Goal: Information Seeking & Learning: Learn about a topic

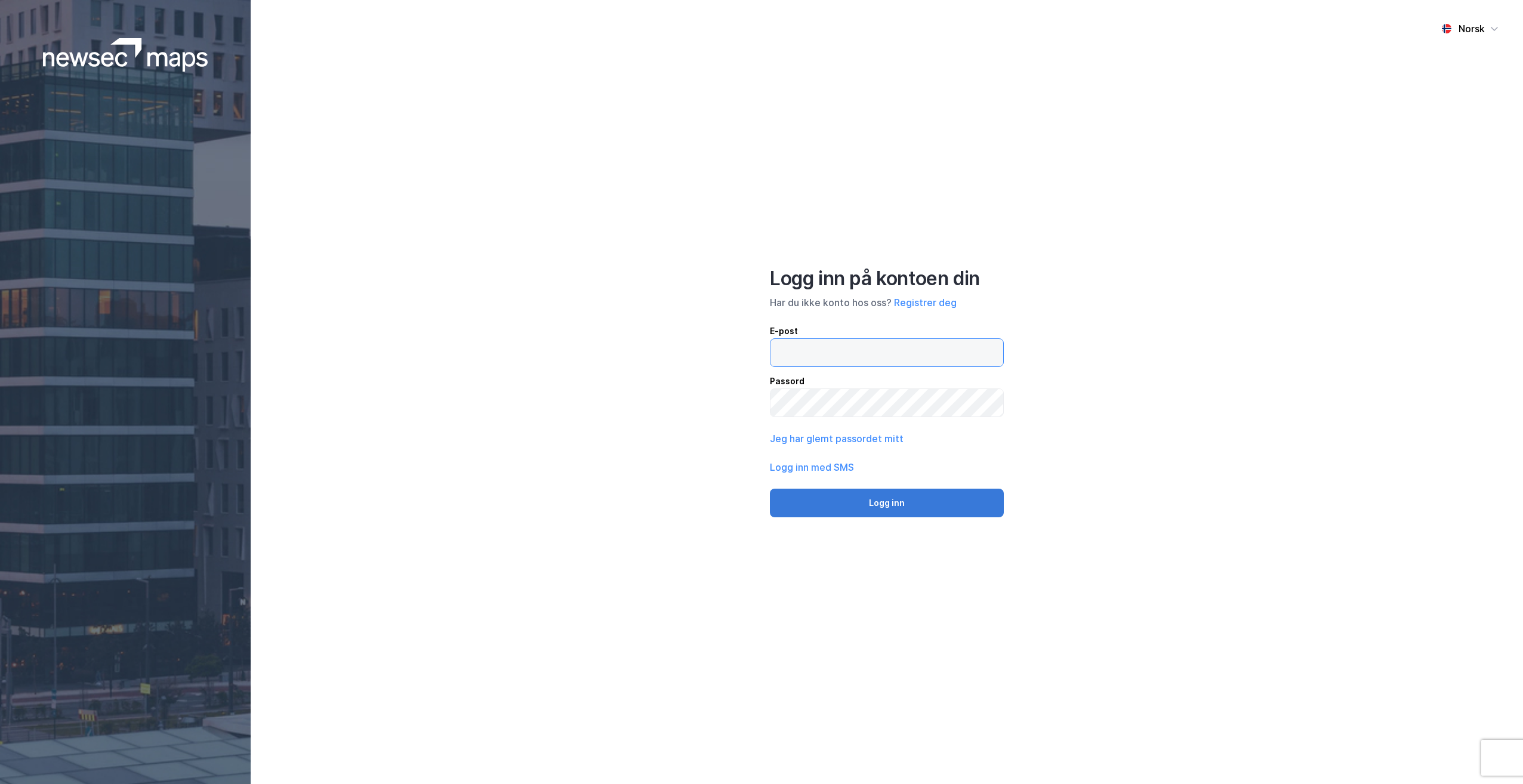
type input "[PERSON_NAME][EMAIL_ADDRESS][DOMAIN_NAME]"
click at [888, 504] on button "Logg inn" at bounding box center [886, 503] width 234 height 29
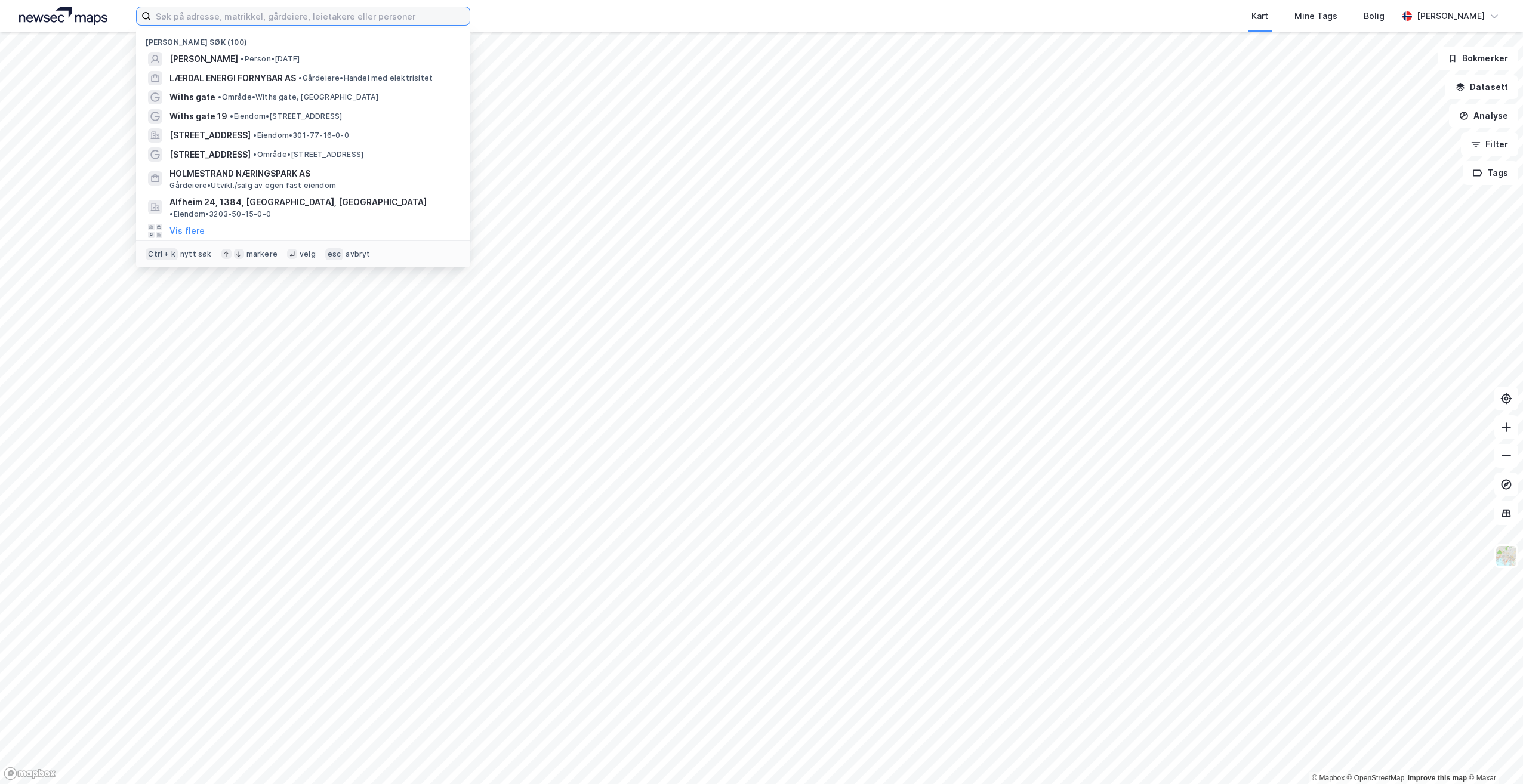
click at [361, 16] on input at bounding box center [310, 16] width 319 height 18
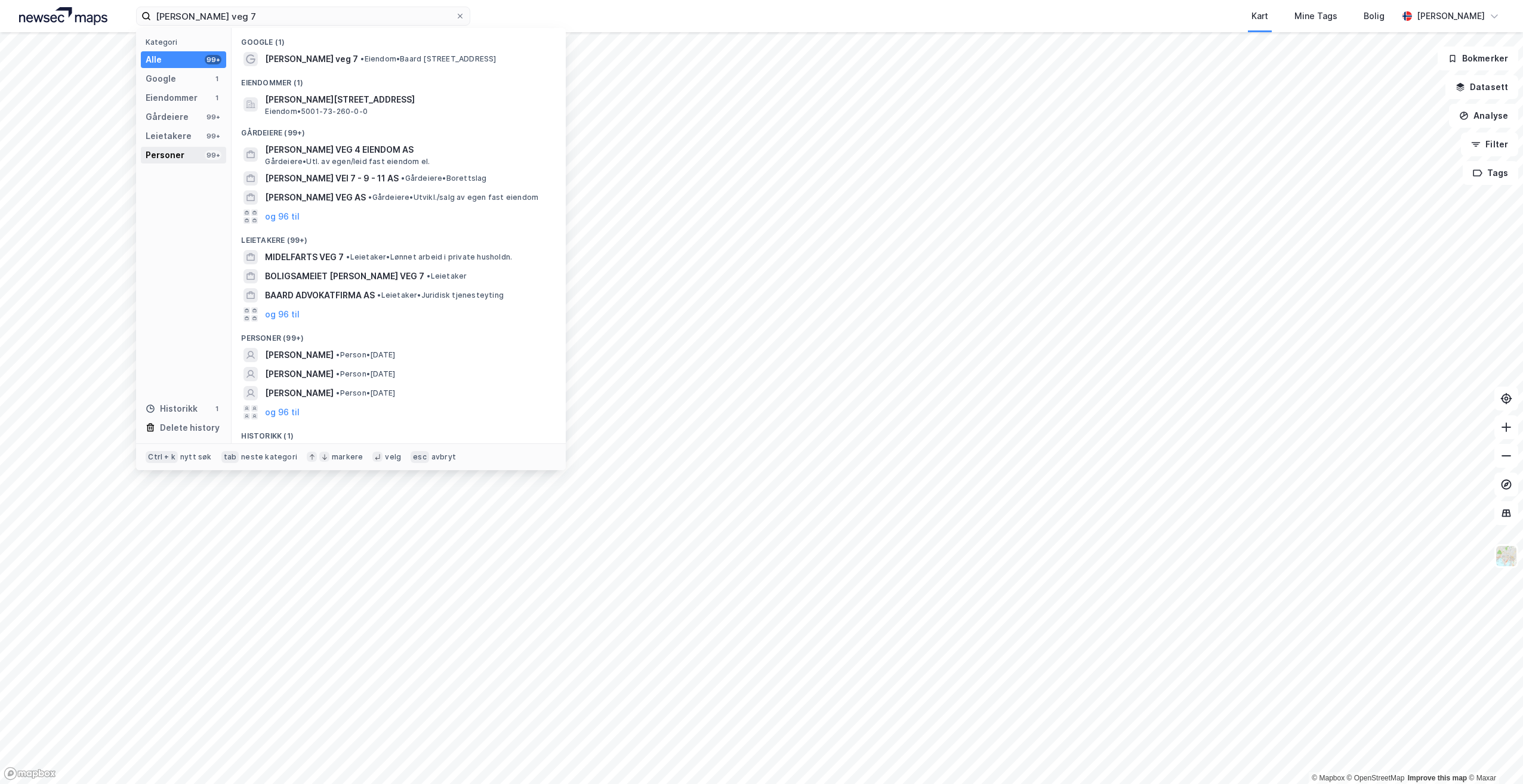
click at [177, 156] on div "Personer" at bounding box center [165, 155] width 39 height 14
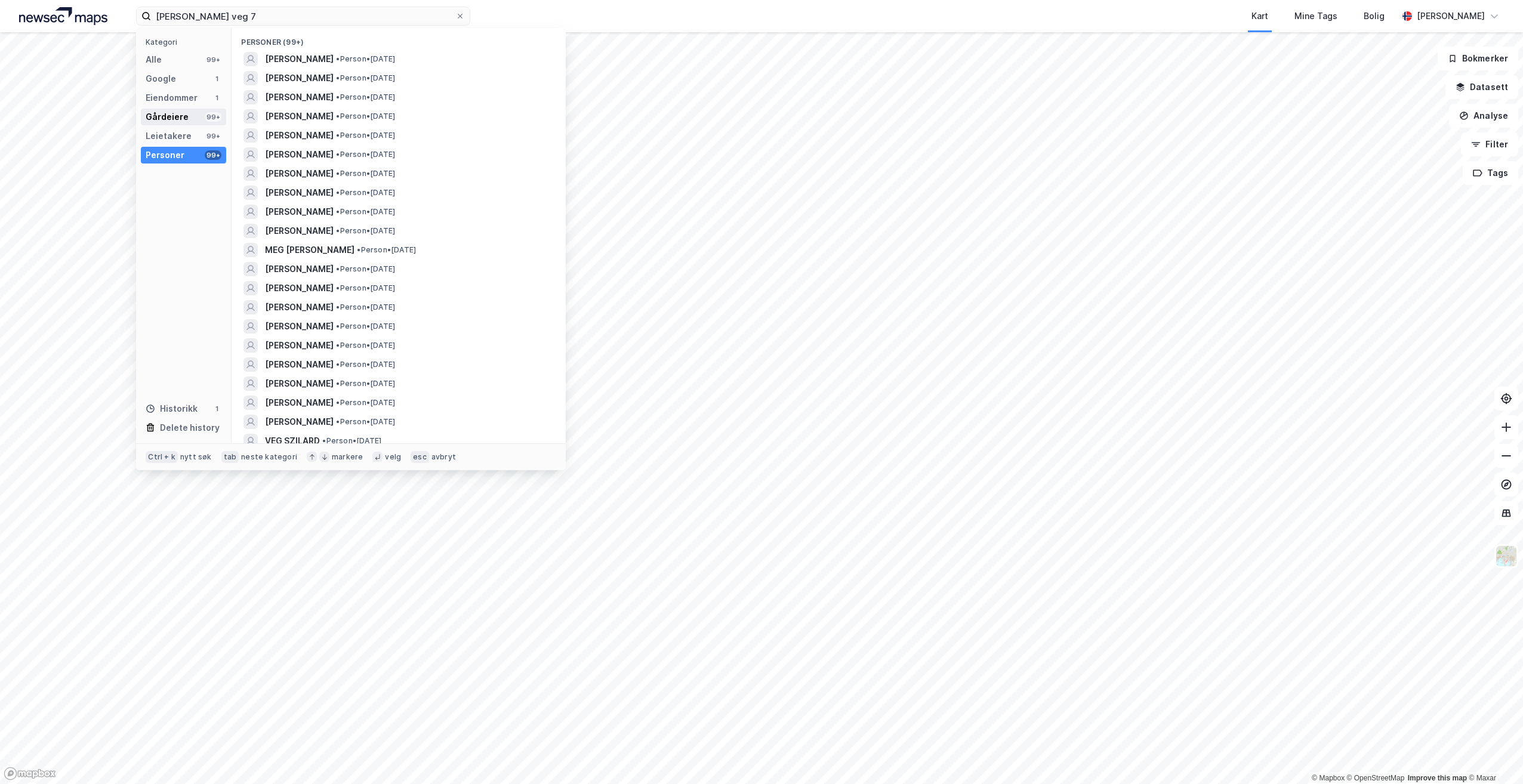
click at [177, 115] on div "Gårdeiere" at bounding box center [167, 117] width 43 height 14
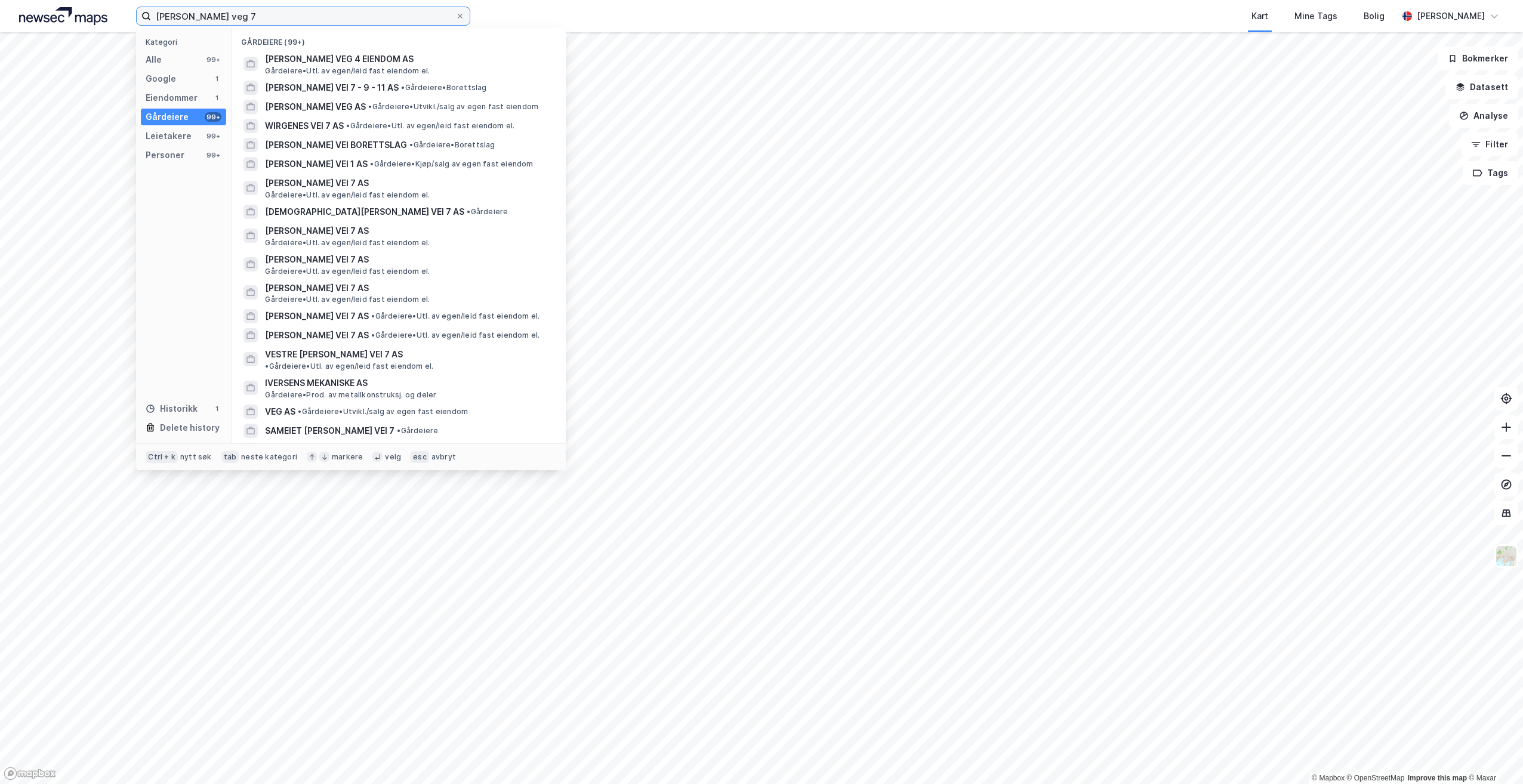
drag, startPoint x: 256, startPoint y: 11, endPoint x: 113, endPoint y: 7, distance: 143.1
click at [113, 7] on div "[PERSON_NAME] veg 7 Kategori Alle 99+ Google 1 Eiendommer 1 Gårdeiere 99+ Leiet…" at bounding box center [762, 16] width 1523 height 32
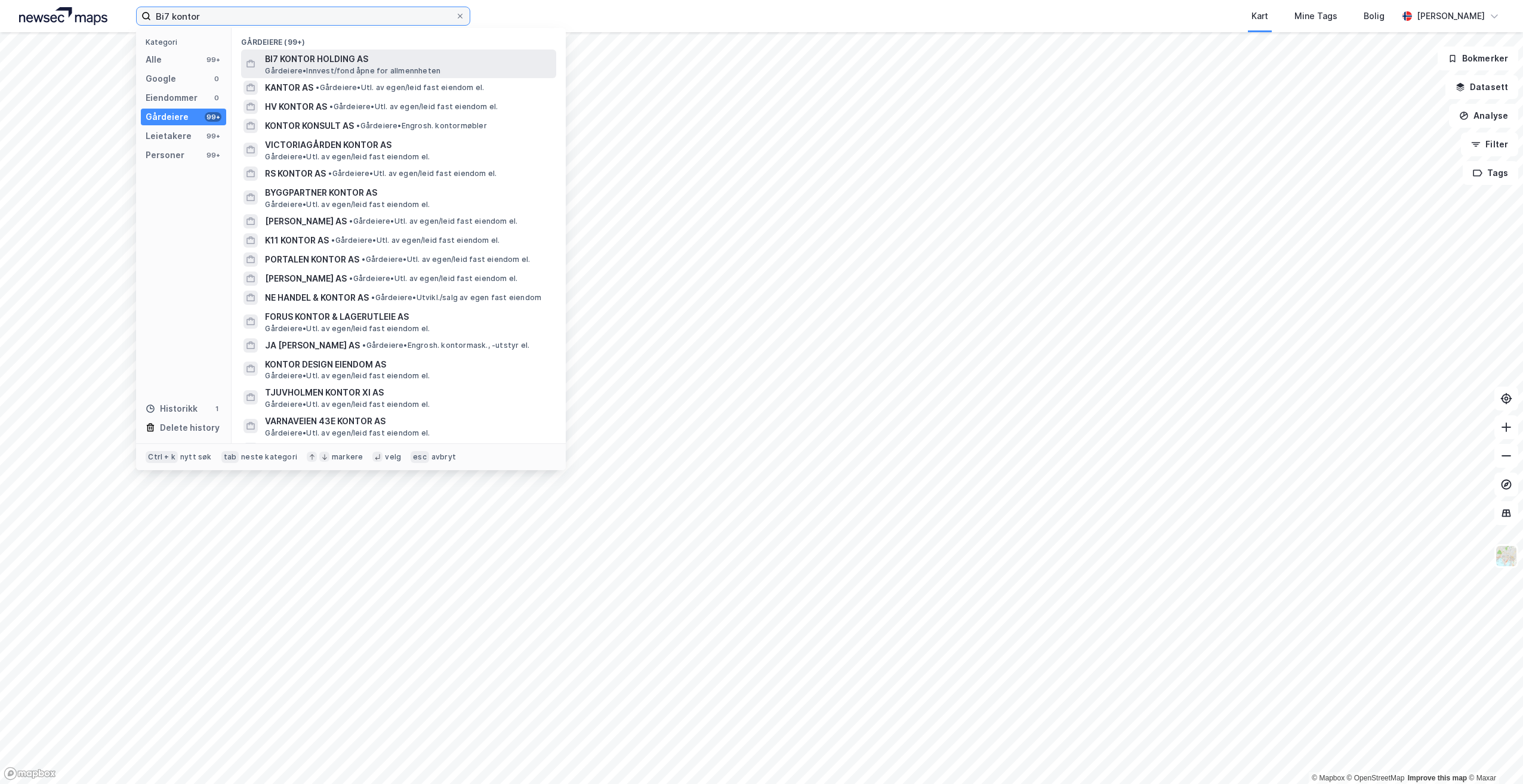
type input "Bi7 kontor"
click at [306, 59] on span "BI7 KONTOR HOLDING AS" at bounding box center [409, 59] width 287 height 14
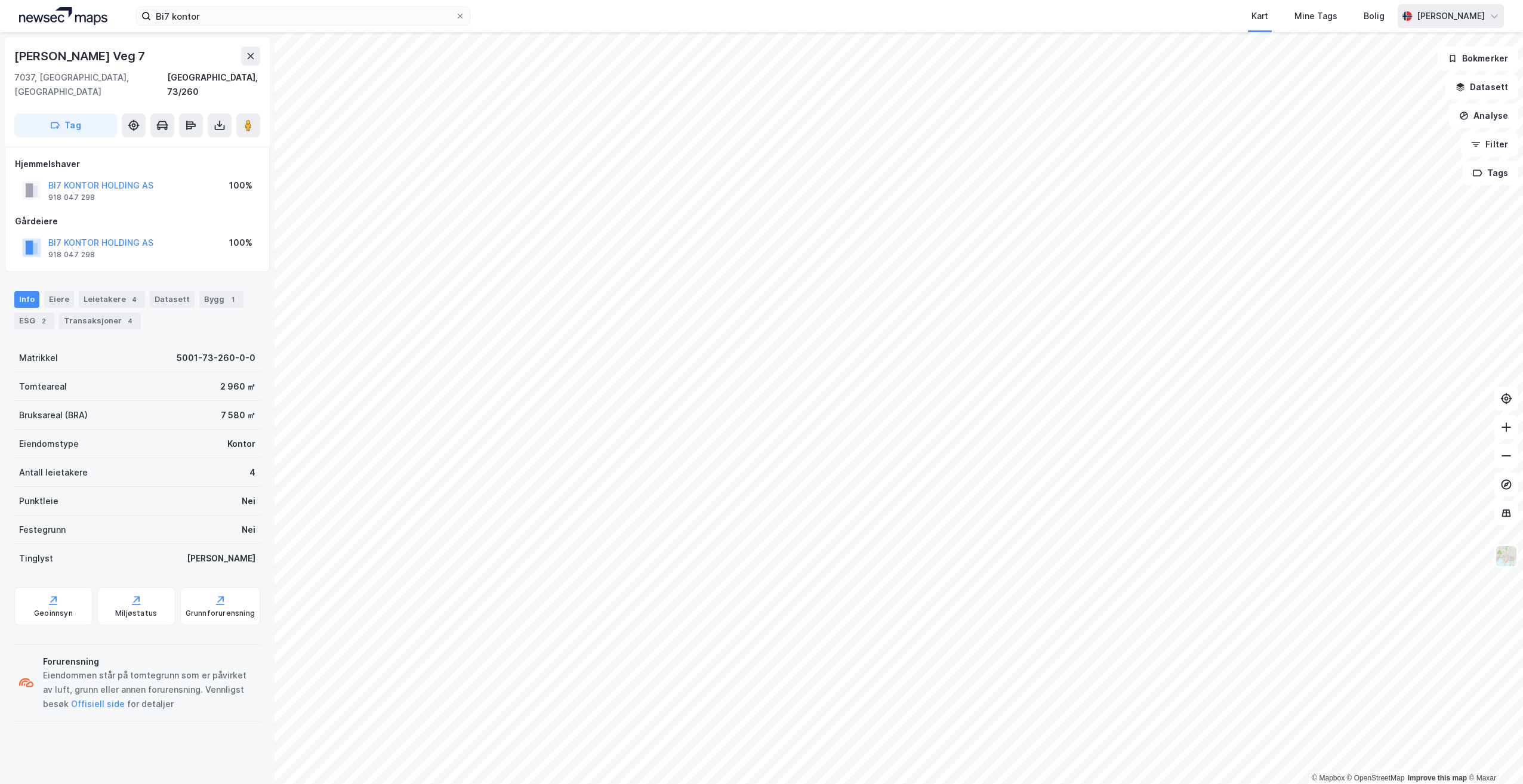
click at [1499, 14] on div "[PERSON_NAME]" at bounding box center [1450, 16] width 106 height 24
drag, startPoint x: 1412, startPoint y: 76, endPoint x: 1239, endPoint y: 6, distance: 186.6
click at [1409, 75] on div "Logg ut" at bounding box center [1426, 73] width 155 height 29
